Goal: Task Accomplishment & Management: Use online tool/utility

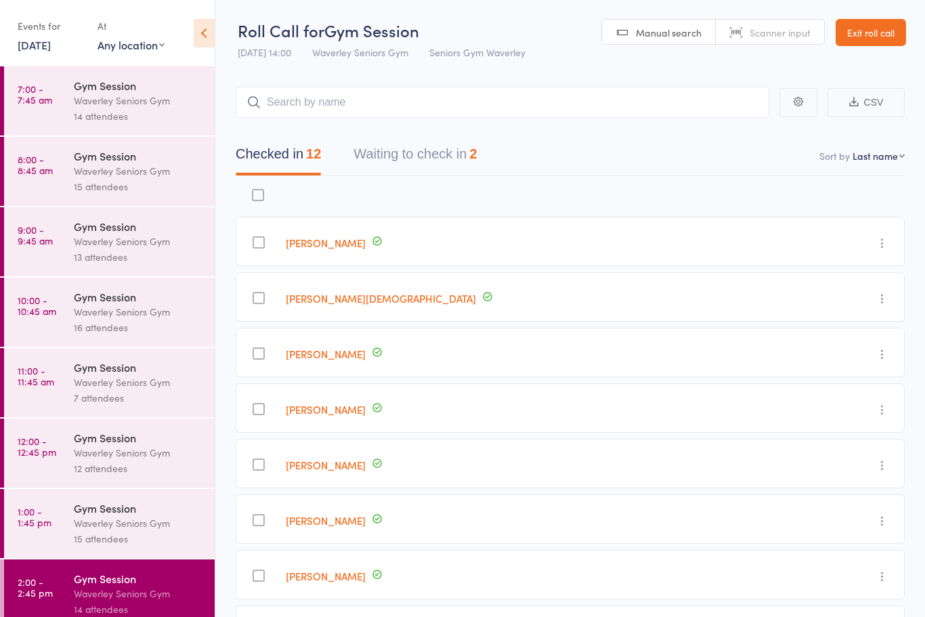
click at [47, 128] on link "7:00 - 7:45 am Gym Session Waverley Seniors Gym 14 attendees" at bounding box center [109, 100] width 211 height 69
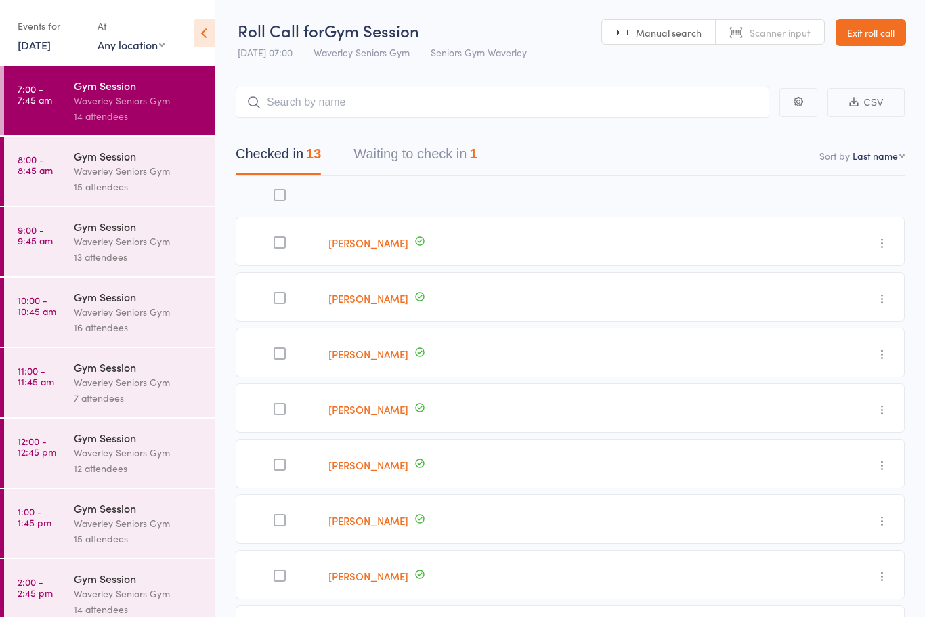
click at [372, 173] on button "Waiting to check in 1" at bounding box center [414, 157] width 123 height 36
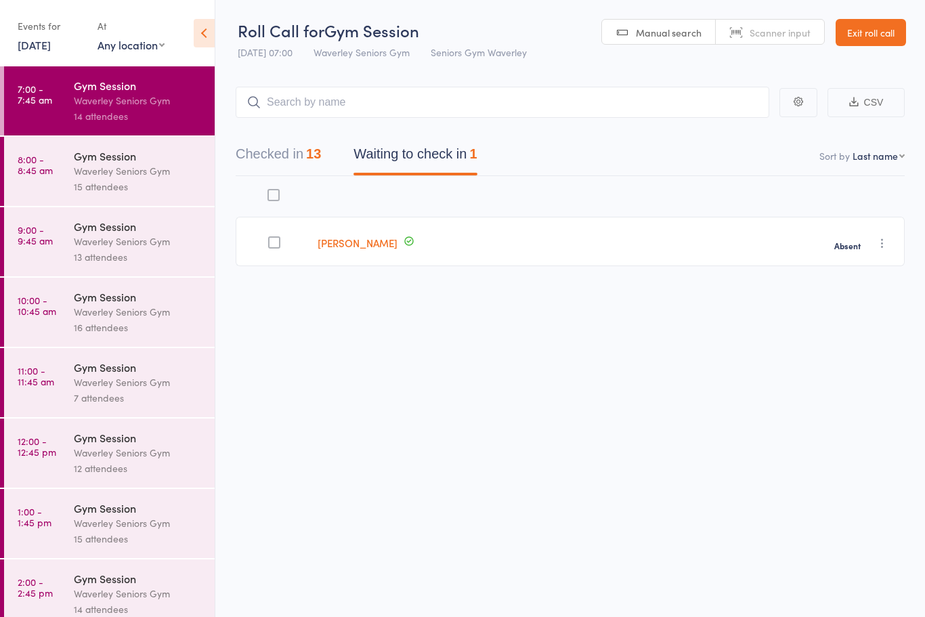
click at [45, 47] on link "[DATE]" at bounding box center [34, 44] width 33 height 15
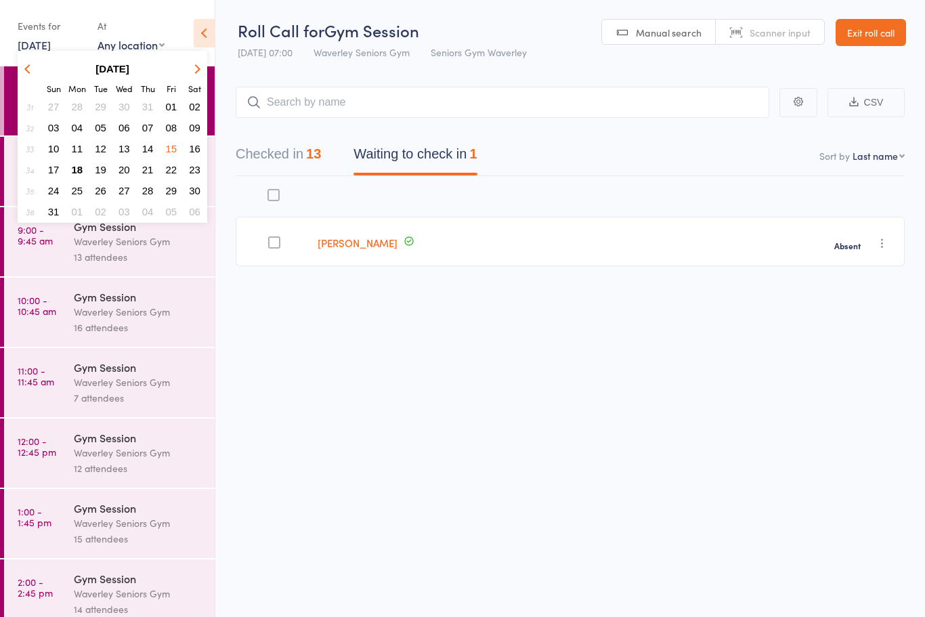
click at [79, 174] on span "18" at bounding box center [78, 170] width 12 height 12
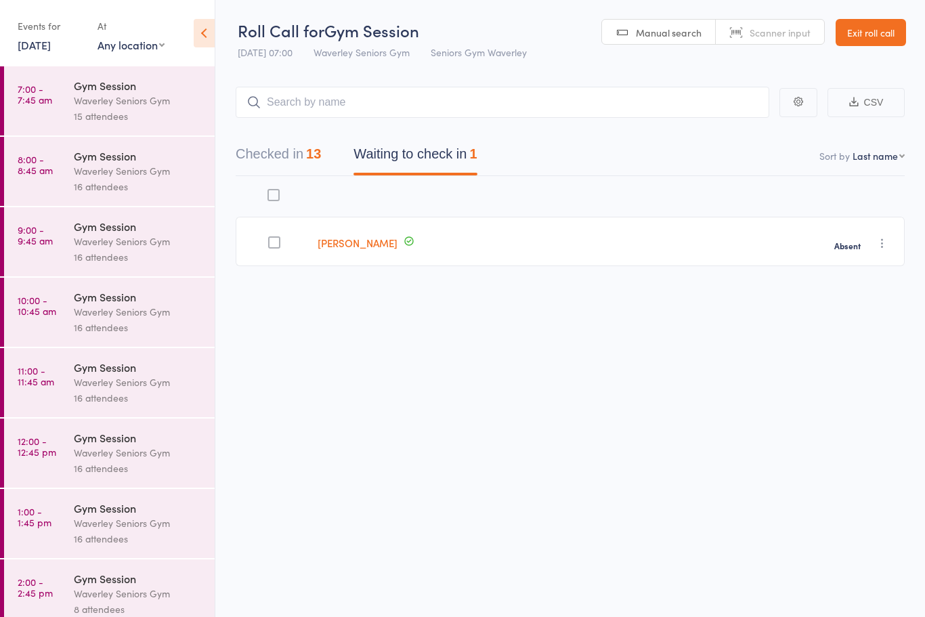
click at [39, 118] on link "7:00 - 7:45 am Gym Session Waverley Seniors Gym 15 attendees" at bounding box center [109, 100] width 211 height 69
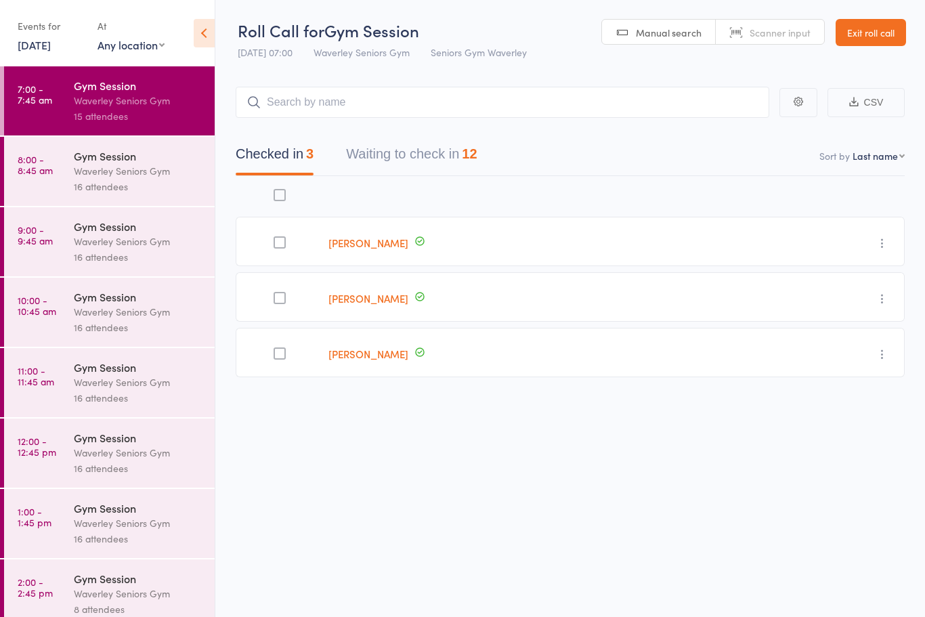
click at [398, 163] on button "Waiting to check in 12" at bounding box center [411, 157] width 131 height 36
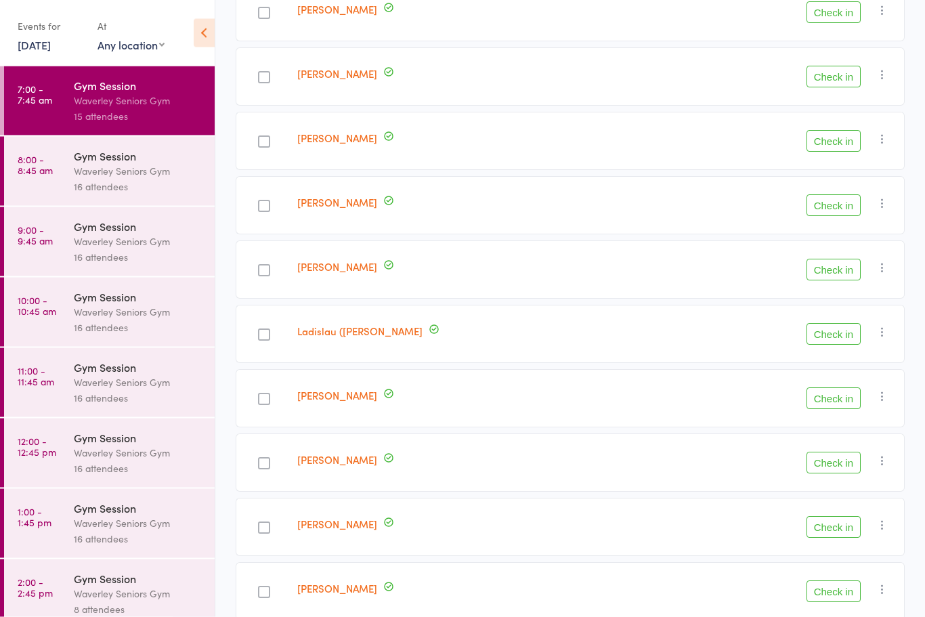
scroll to position [383, 0]
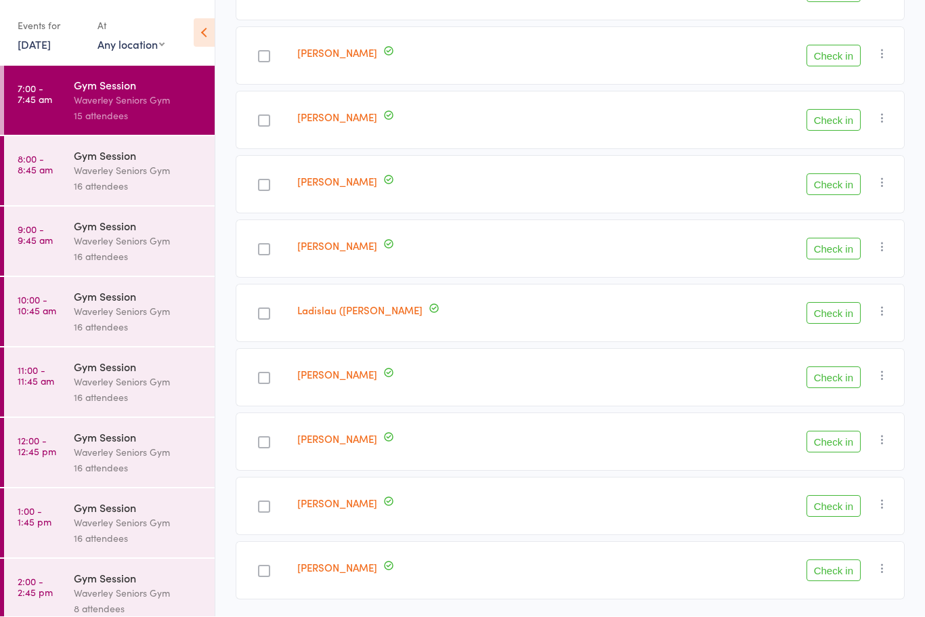
click at [852, 580] on button "Check in" at bounding box center [833, 571] width 54 height 22
click at [336, 121] on link "[PERSON_NAME]" at bounding box center [337, 117] width 80 height 14
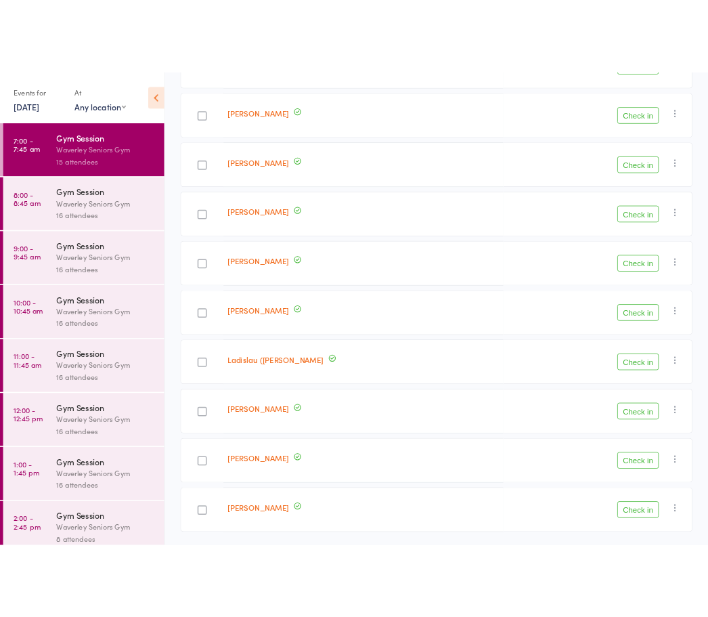
scroll to position [244, 0]
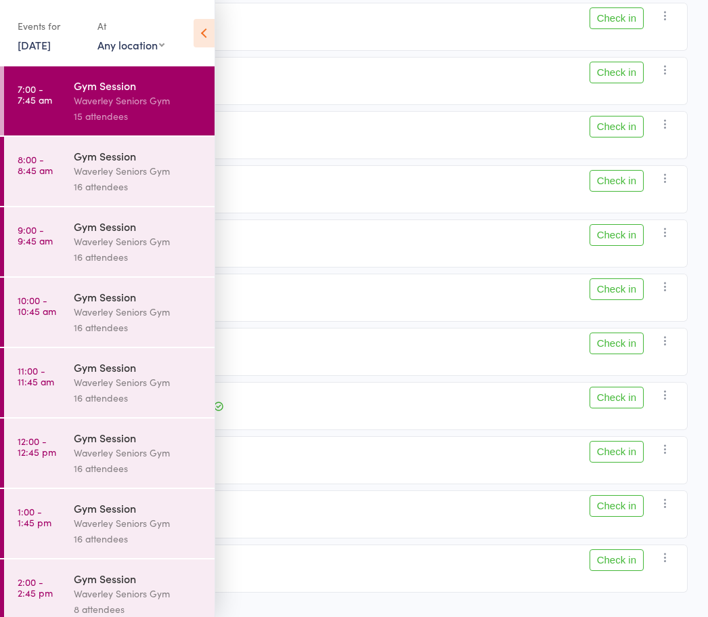
click at [613, 81] on button "Check in" at bounding box center [617, 73] width 54 height 22
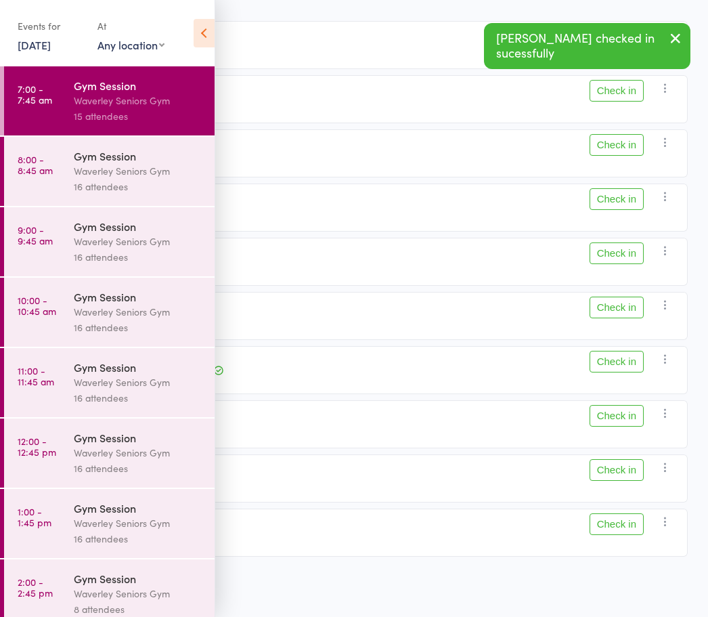
scroll to position [234, 0]
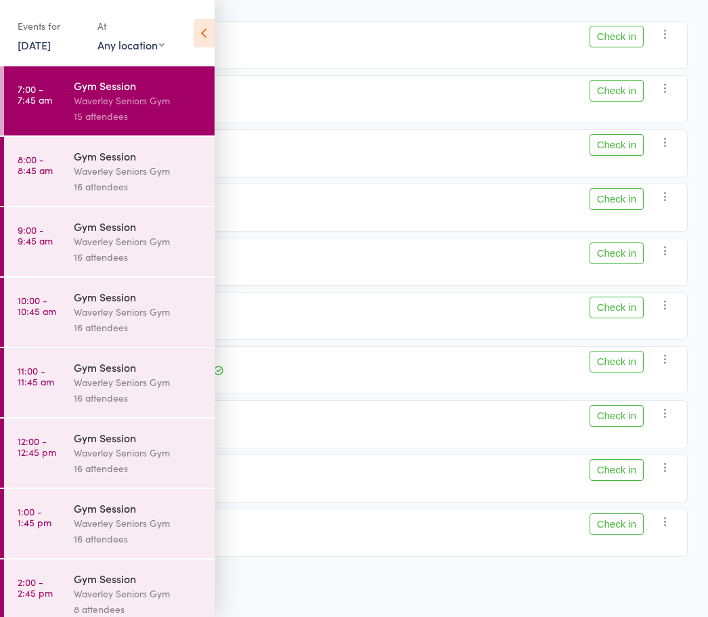
click at [214, 39] on icon at bounding box center [204, 33] width 21 height 28
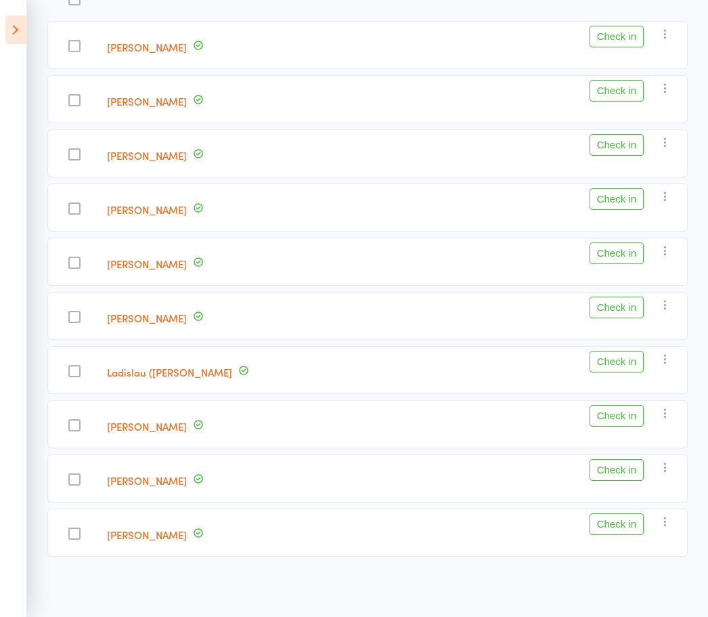
click at [613, 527] on button "Check in" at bounding box center [617, 524] width 54 height 22
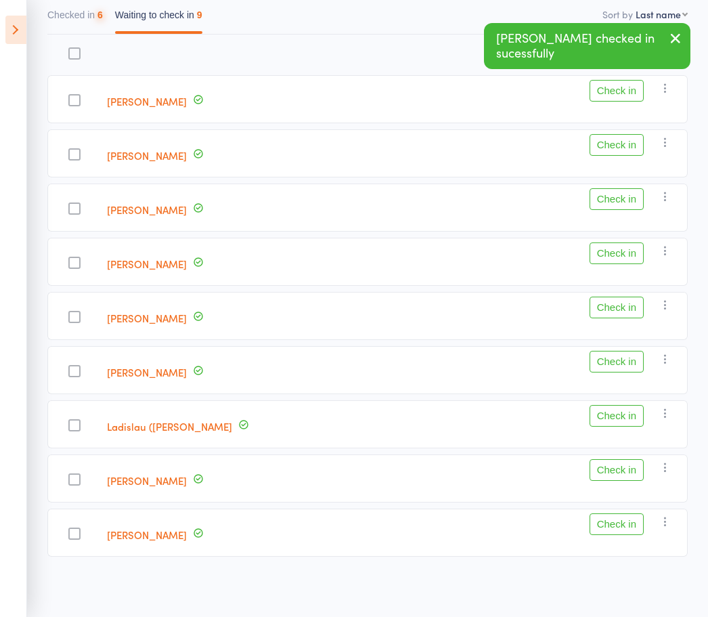
scroll to position [179, 0]
